Goal: Transaction & Acquisition: Purchase product/service

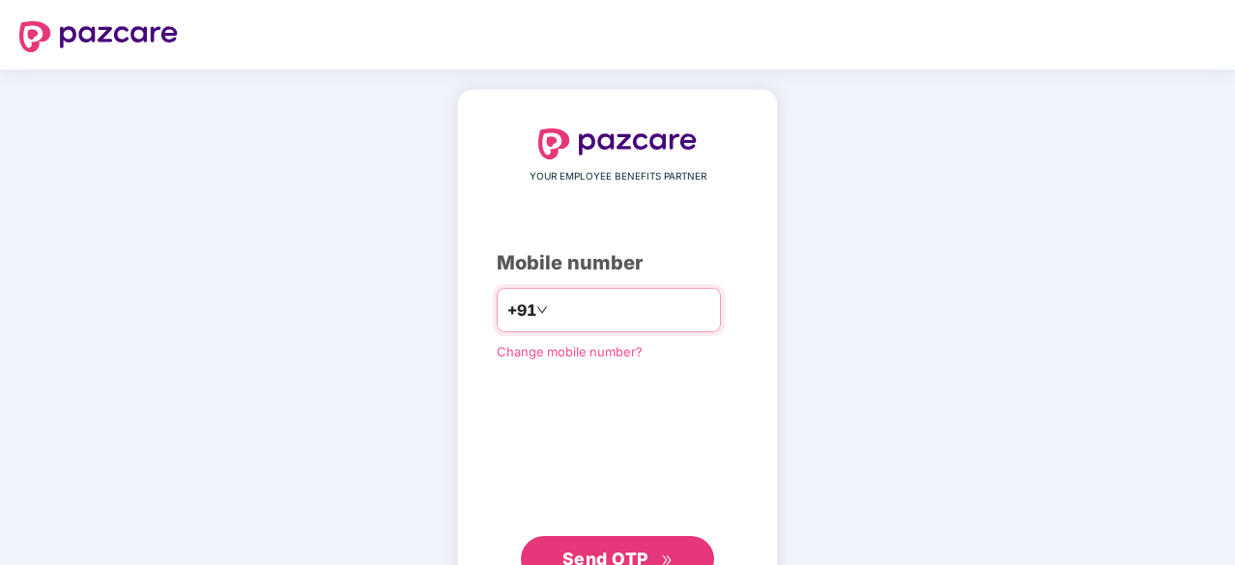
click at [566, 317] on input "number" at bounding box center [631, 310] width 158 height 31
type input "**********"
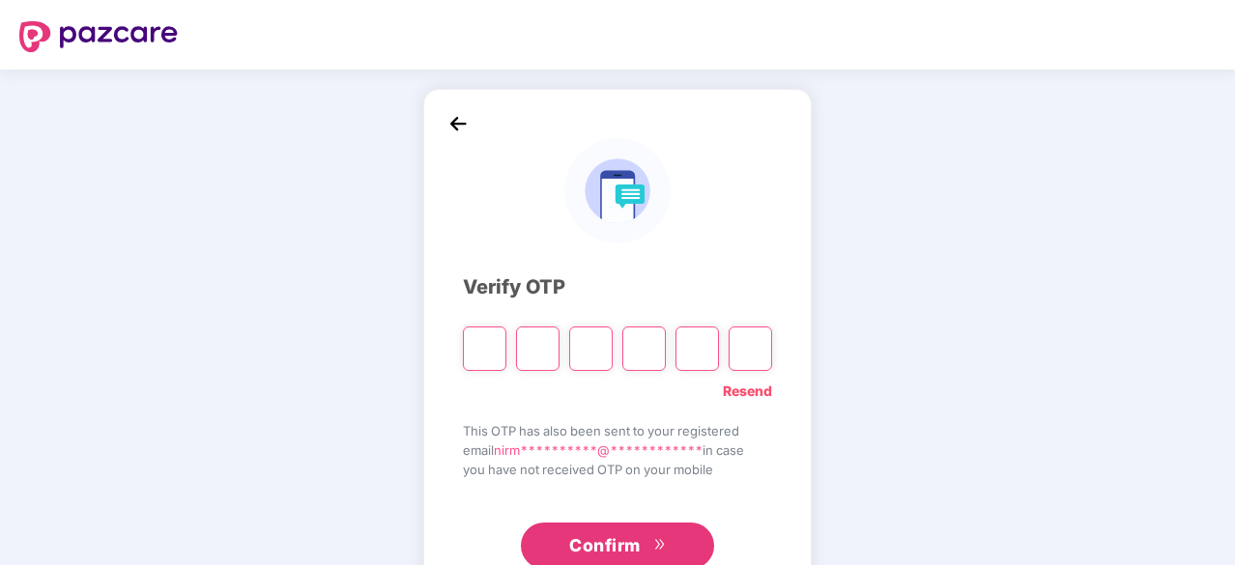
type input "*"
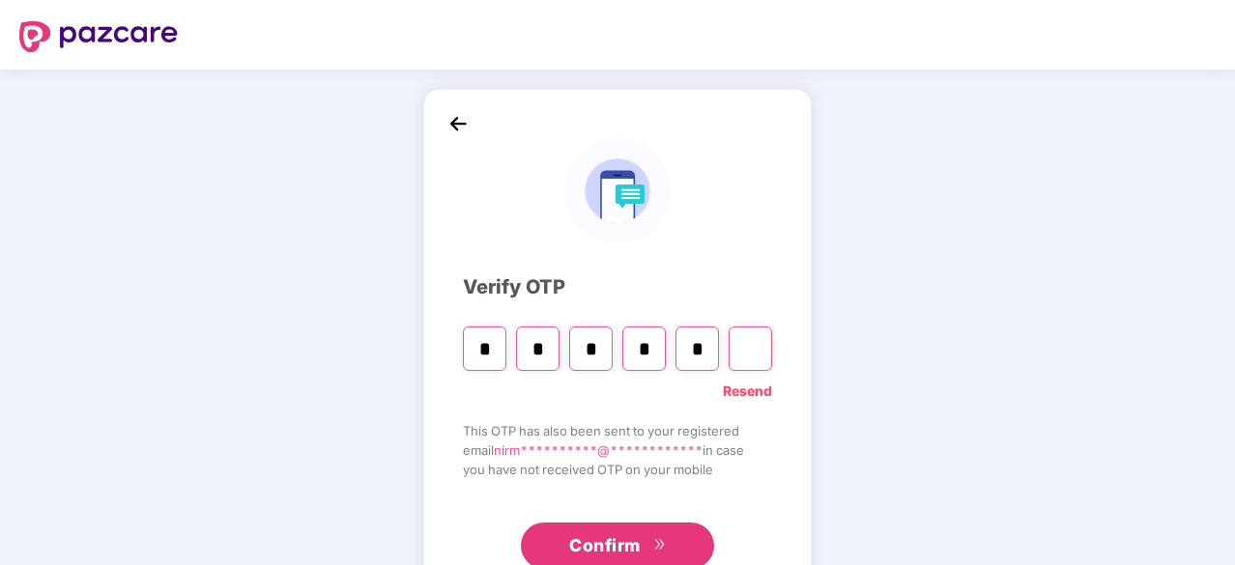
type input "*"
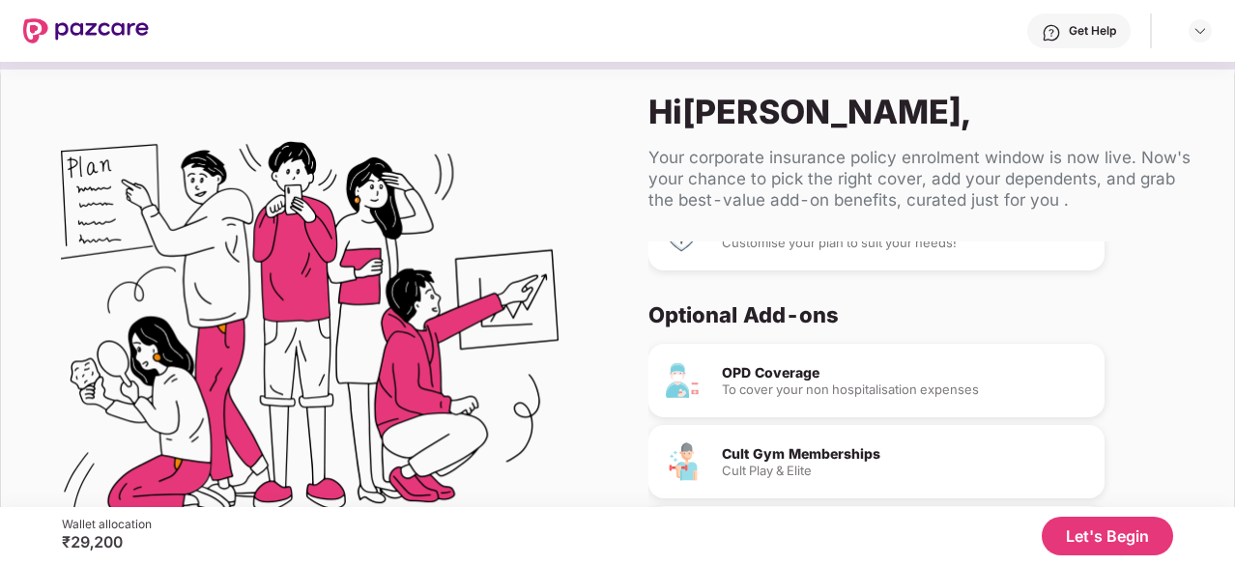
scroll to position [86, 0]
click at [781, 385] on div "To cover your non hospitalisation expenses" at bounding box center [905, 391] width 367 height 13
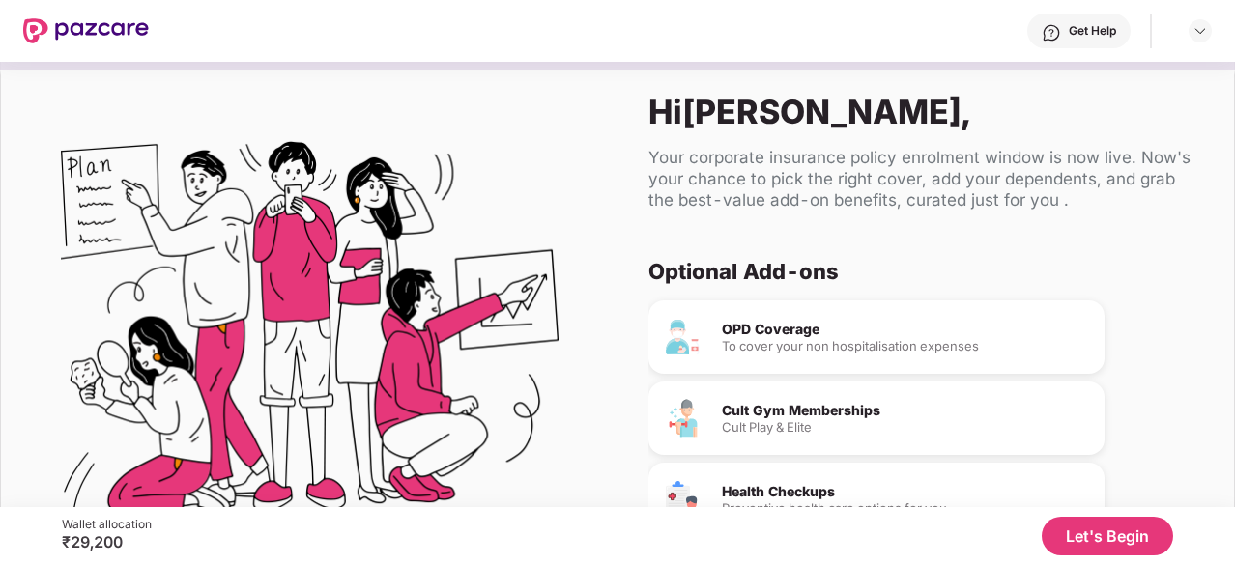
scroll to position [182, 0]
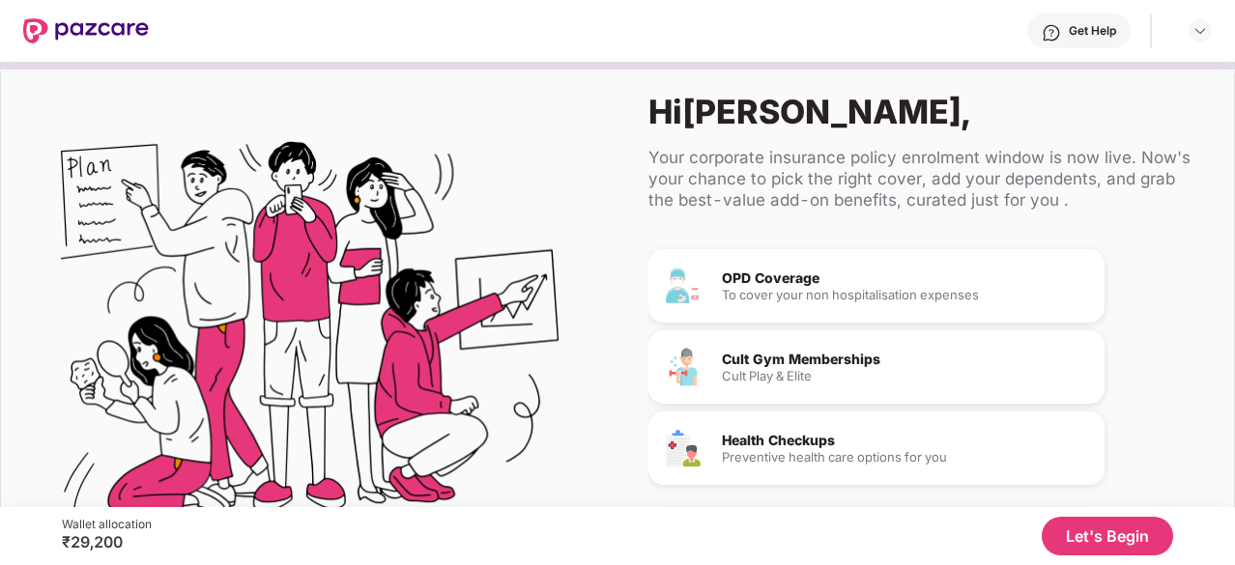
click at [1140, 537] on button "Let's Begin" at bounding box center [1107, 536] width 131 height 39
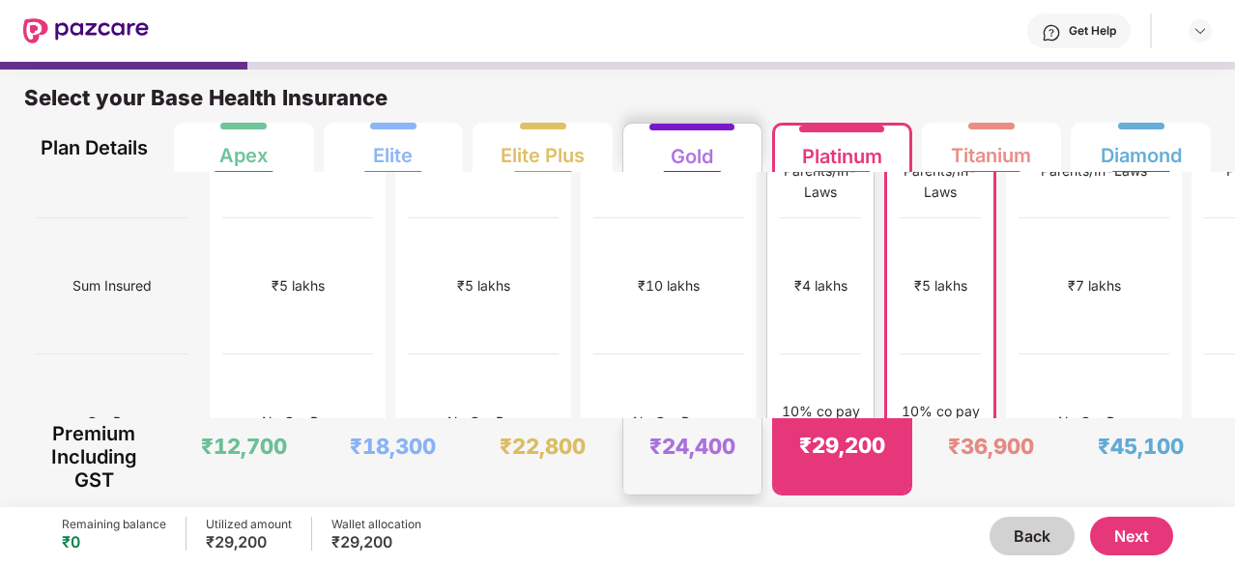
scroll to position [0, 0]
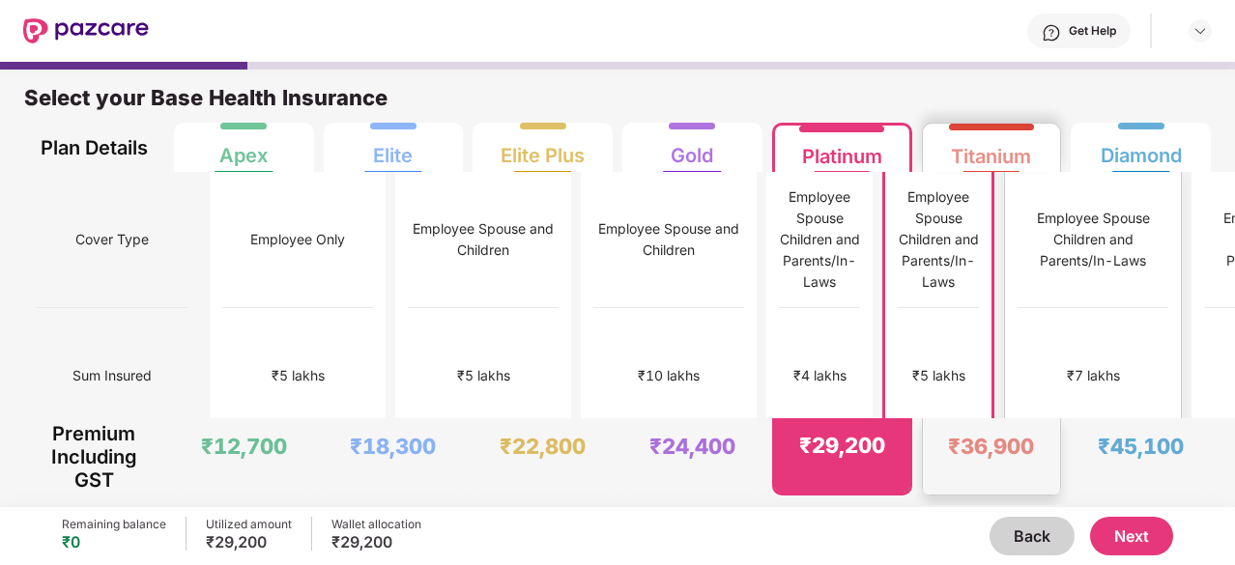
click at [1017, 214] on div "Employee Spouse Children and Parents/In-Laws" at bounding box center [1092, 240] width 151 height 64
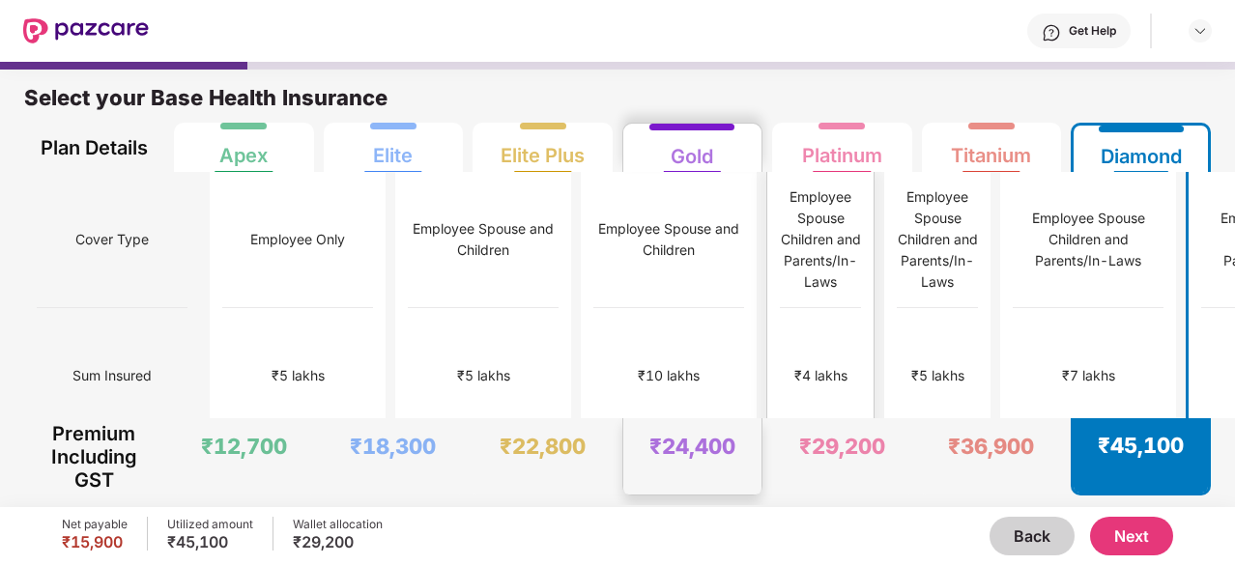
click at [780, 246] on div "Employee Spouse Children and Parents/In-Laws" at bounding box center [820, 239] width 81 height 106
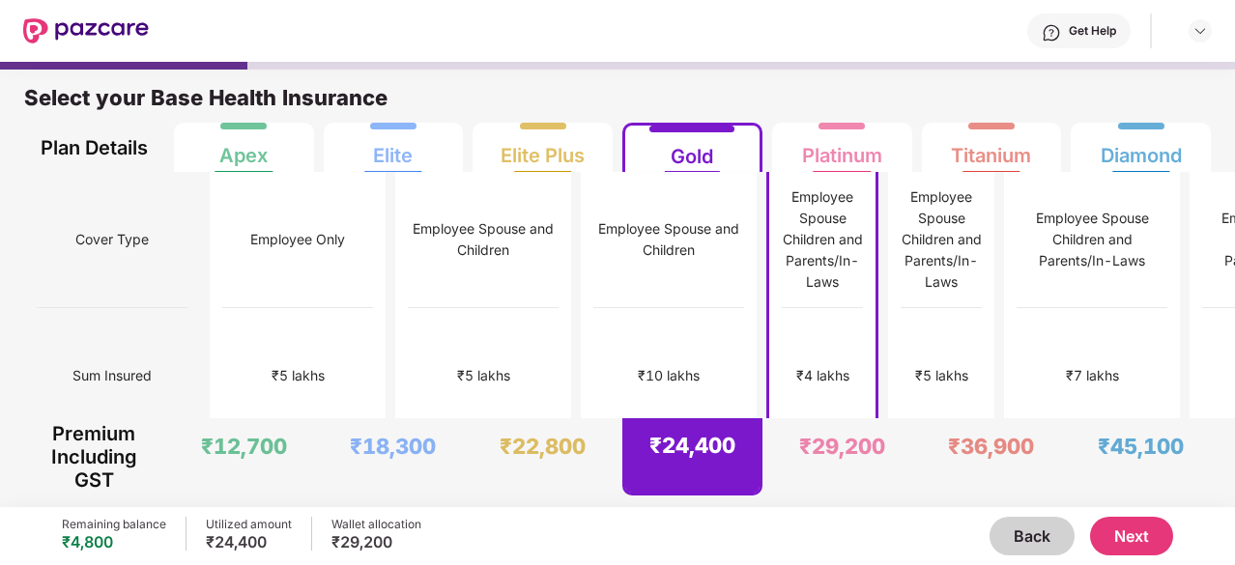
click at [1009, 538] on button "Back" at bounding box center [1031, 536] width 85 height 39
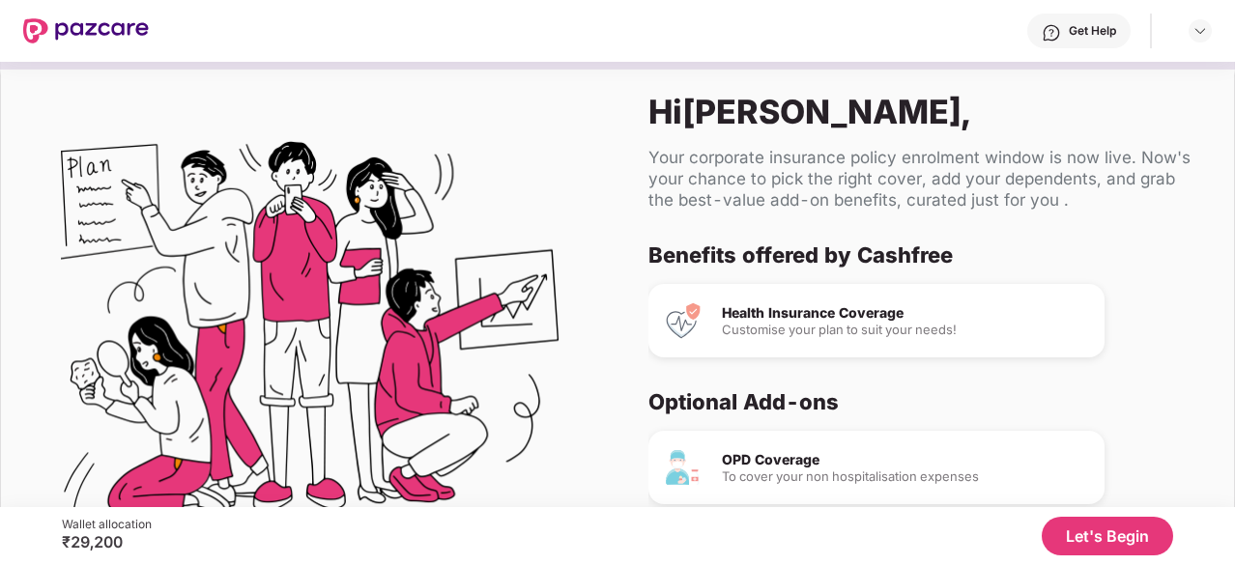
click at [1092, 529] on button "Let's Begin" at bounding box center [1107, 536] width 131 height 39
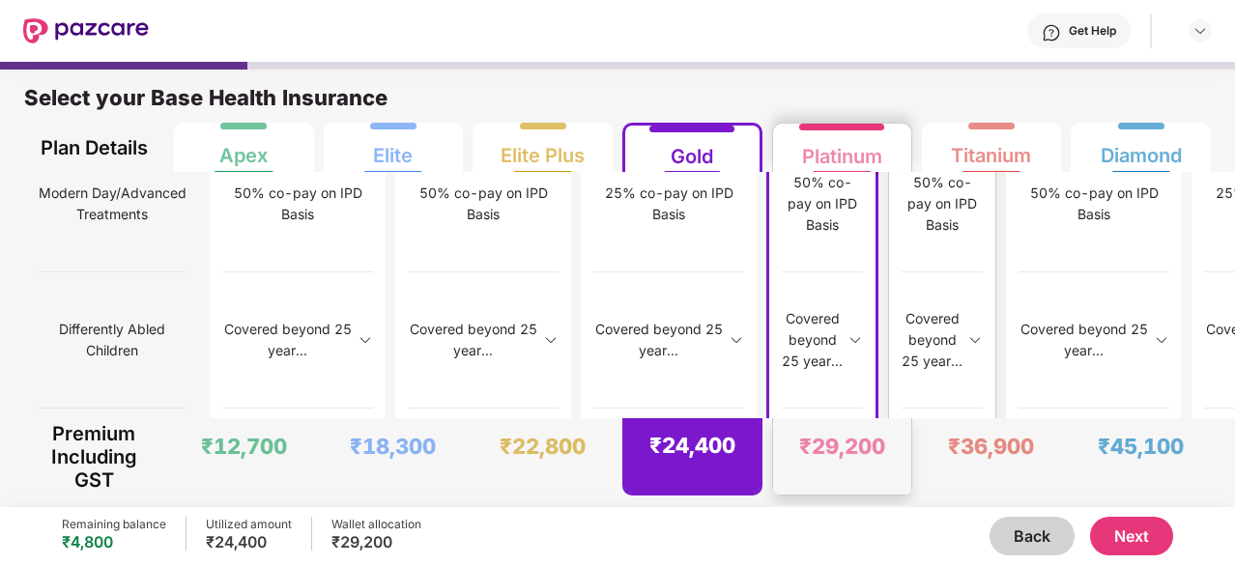
scroll to position [2619, 0]
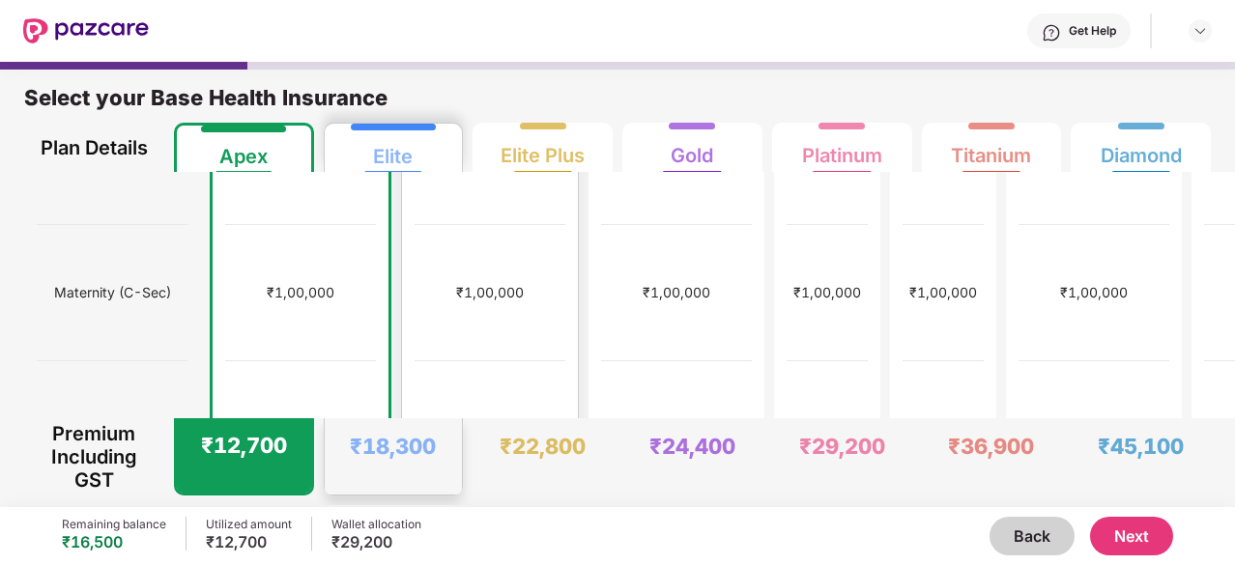
scroll to position [0, 0]
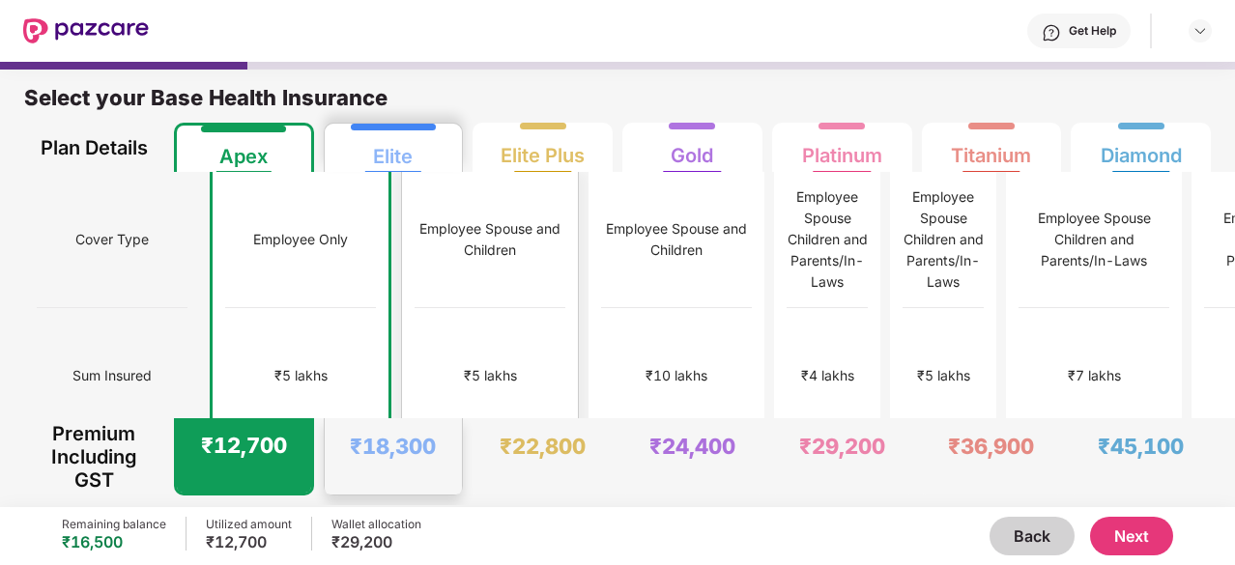
click at [414, 262] on div "Employee Spouse and Children" at bounding box center [489, 240] width 151 height 136
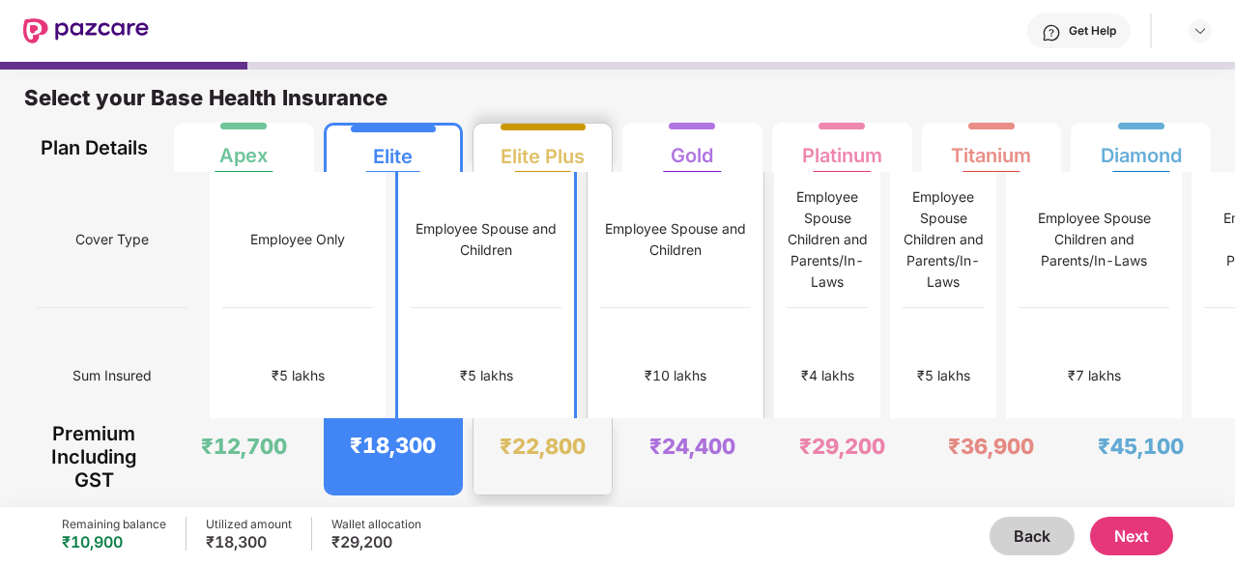
click at [600, 258] on div "Employee Spouse and Children" at bounding box center [675, 239] width 151 height 43
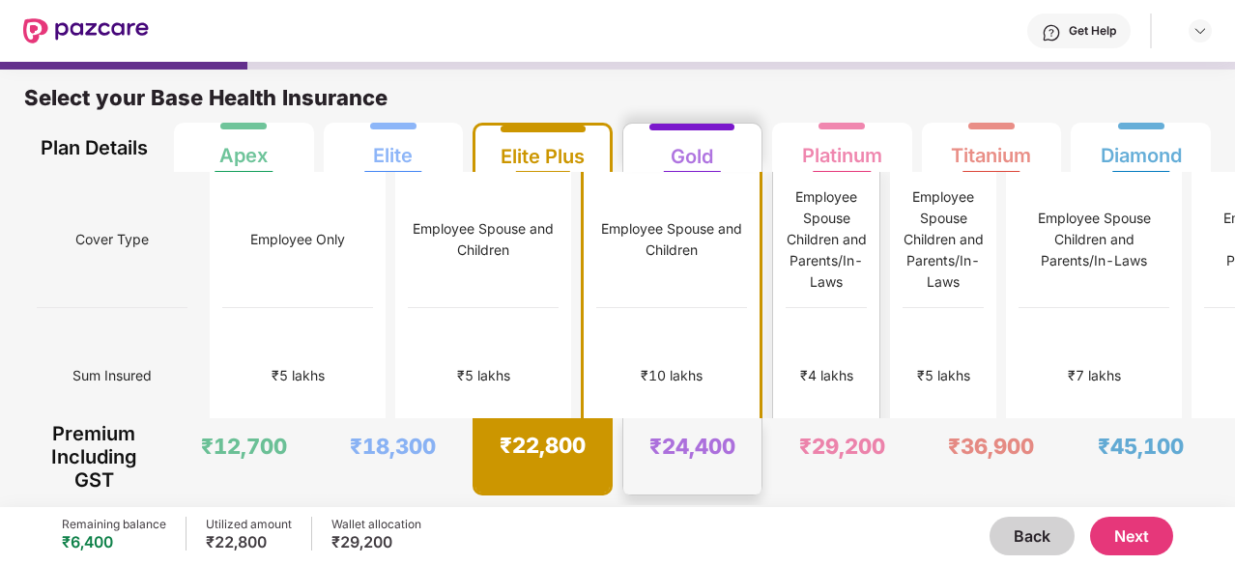
click at [786, 203] on div "Employee Spouse Children and Parents/In-Laws" at bounding box center [826, 239] width 81 height 106
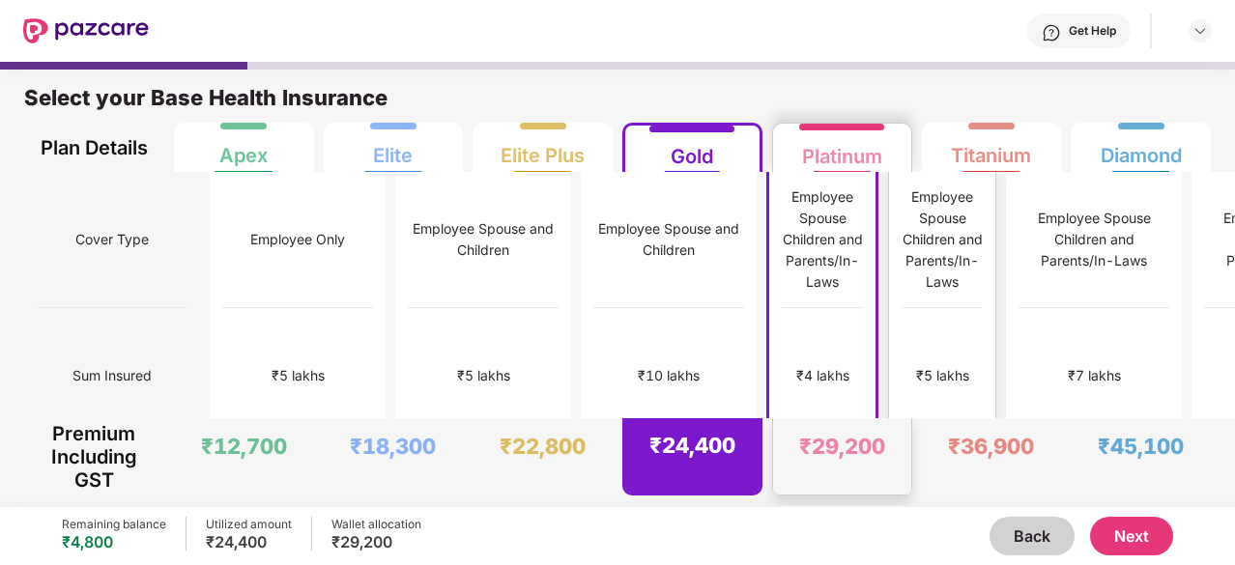
click at [901, 229] on div "Employee Spouse Children and Parents/In-Laws" at bounding box center [941, 239] width 81 height 106
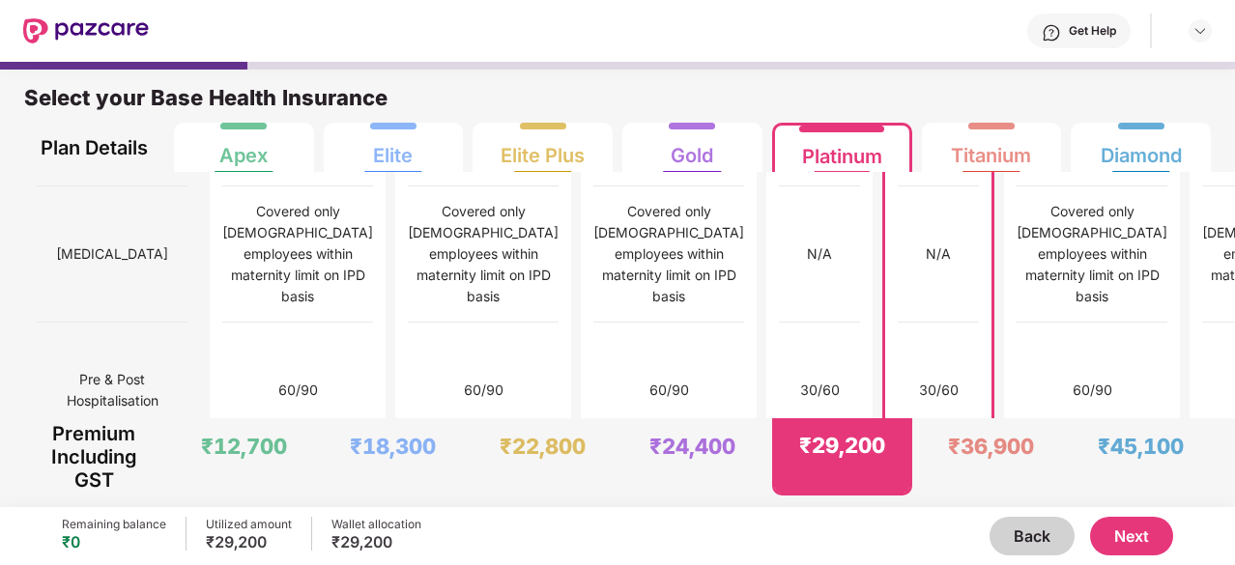
scroll to position [2126, 0]
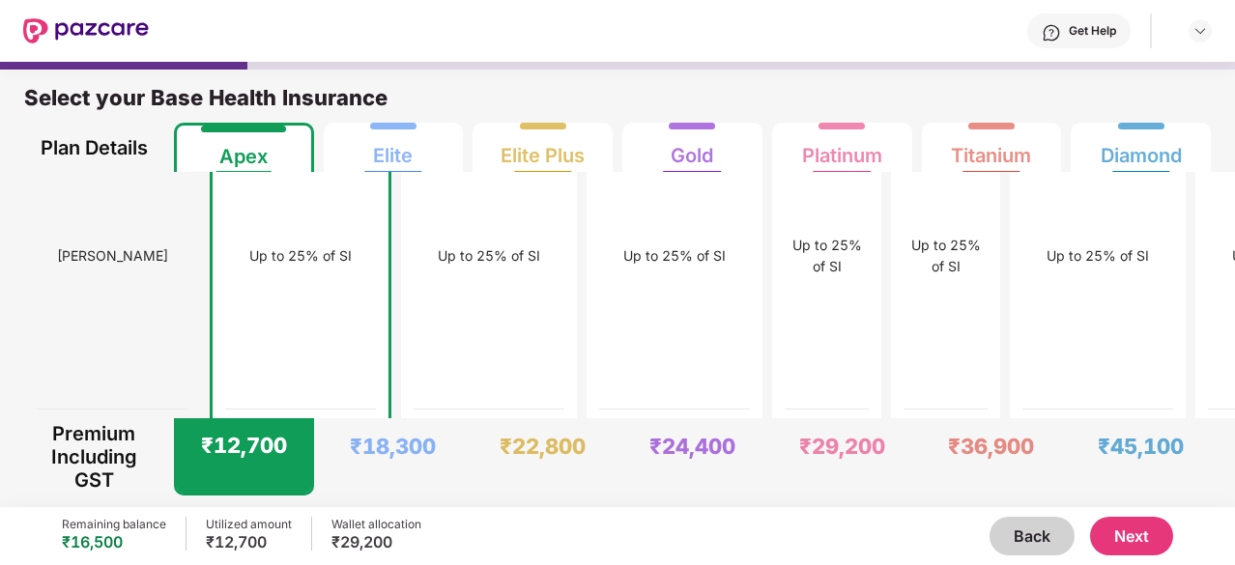
scroll to position [5276, 0]
